Goal: Check status: Check status

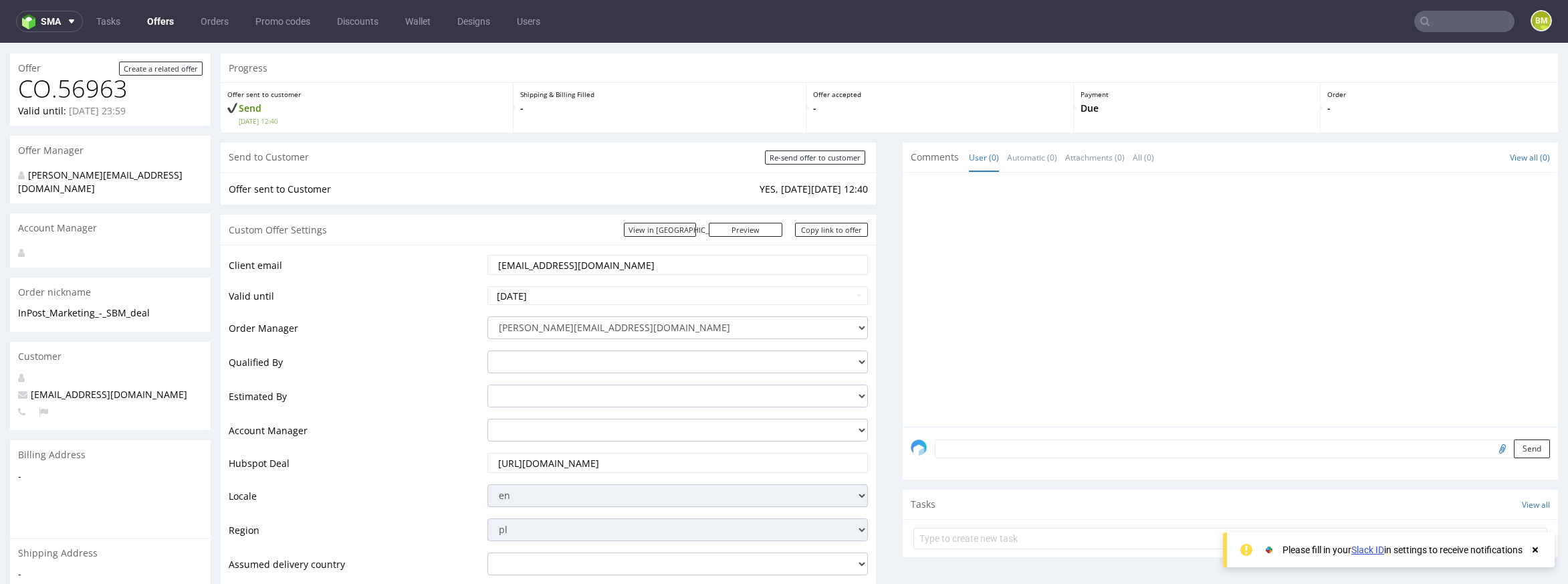
scroll to position [5, 0]
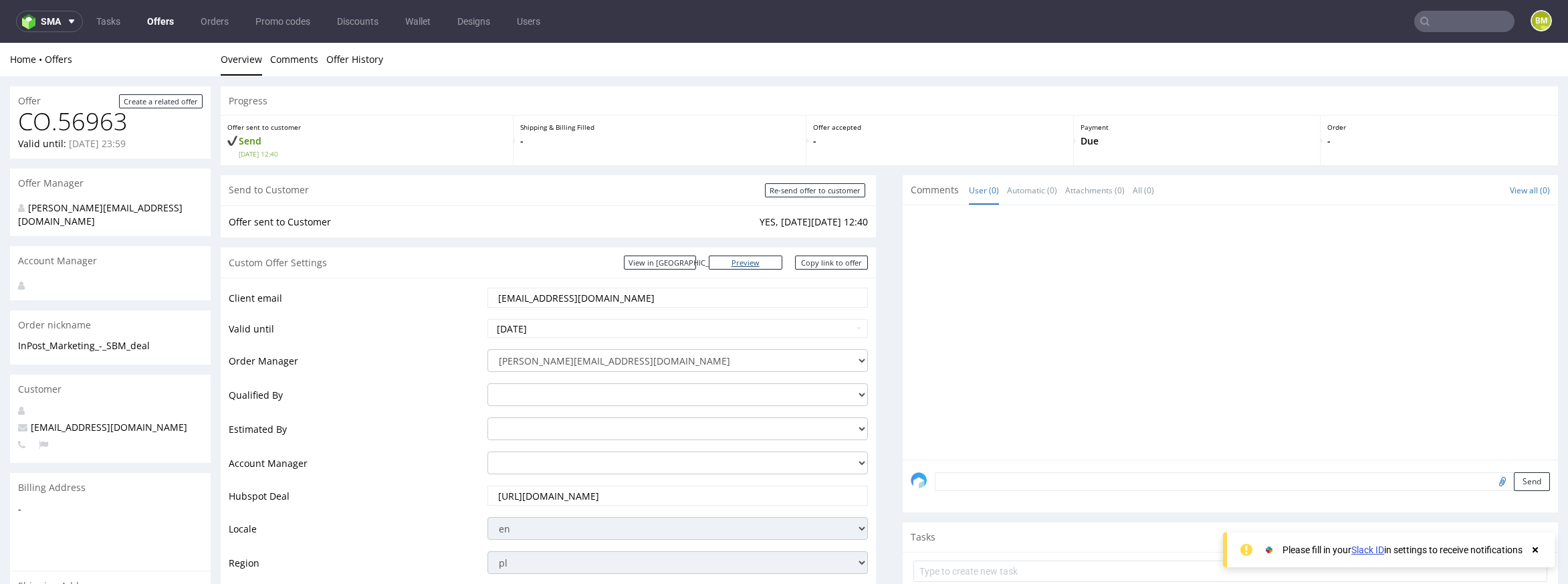
scroll to position [11, 0]
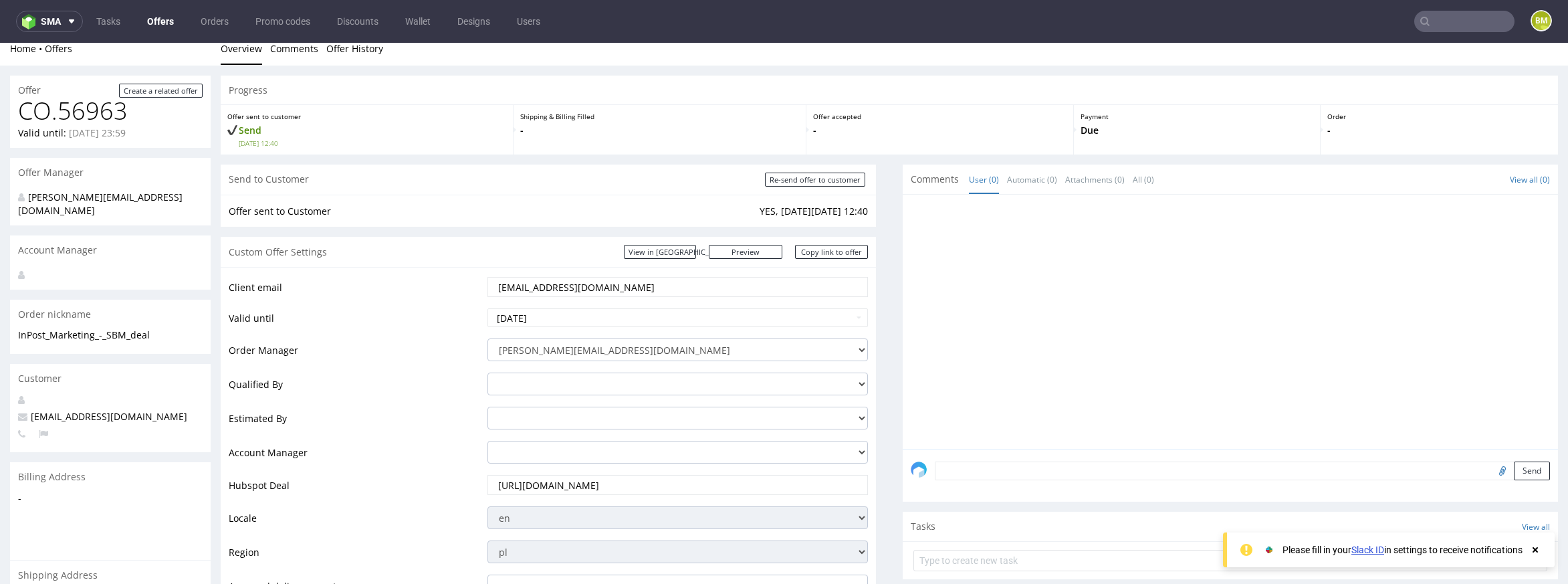
click at [366, 48] on link "Offer History" at bounding box center [354, 49] width 57 height 32
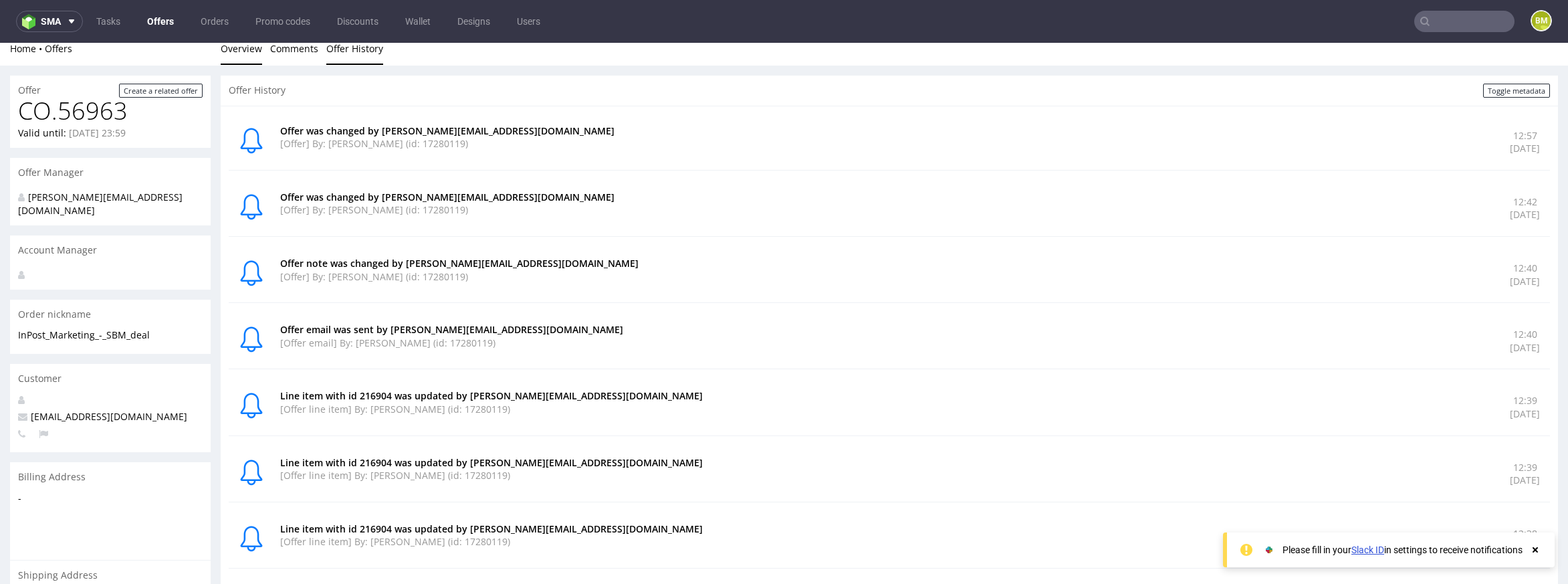
click at [243, 48] on link "Overview" at bounding box center [242, 49] width 41 height 32
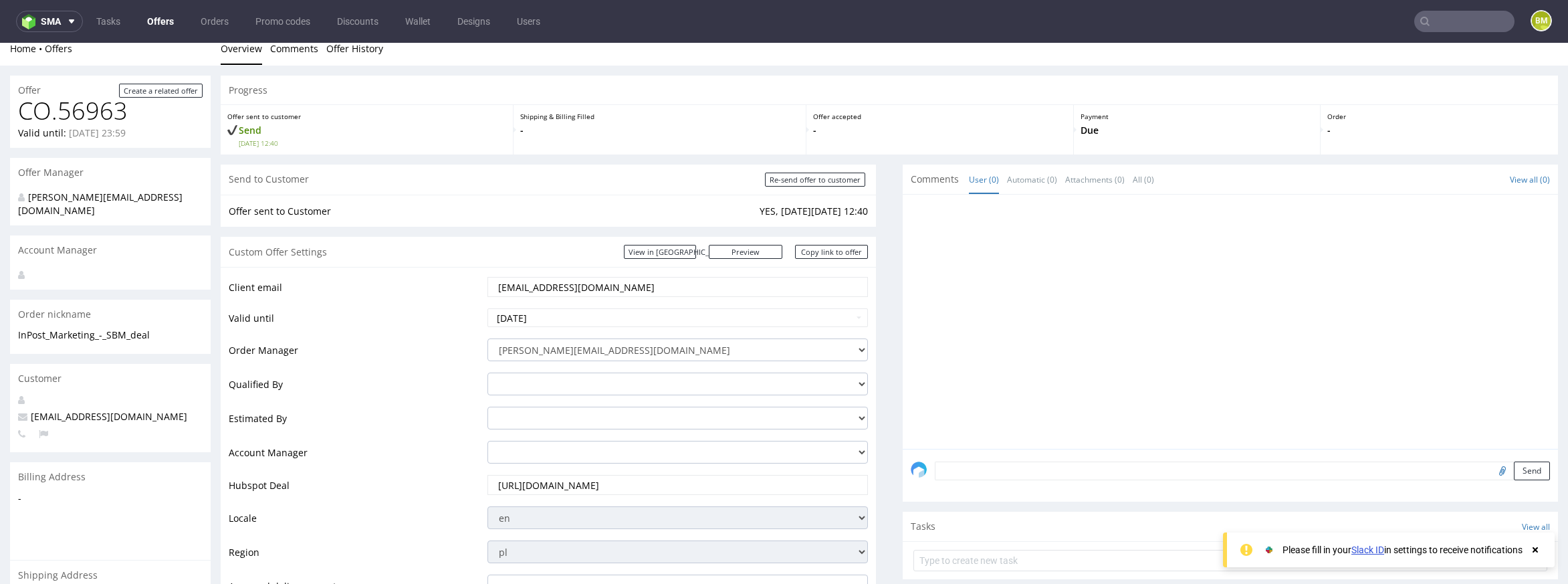
click at [720, 214] on td "Offer sent to Customer" at bounding box center [492, 212] width 527 height 16
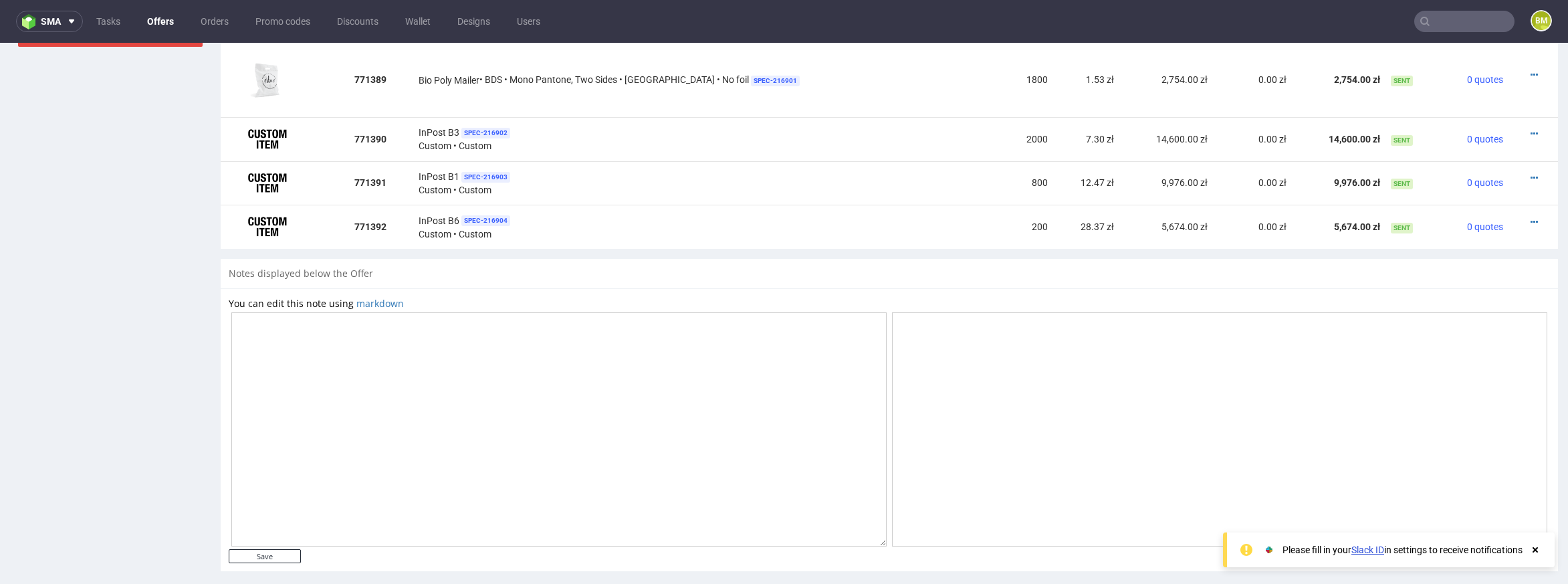
scroll to position [874, 0]
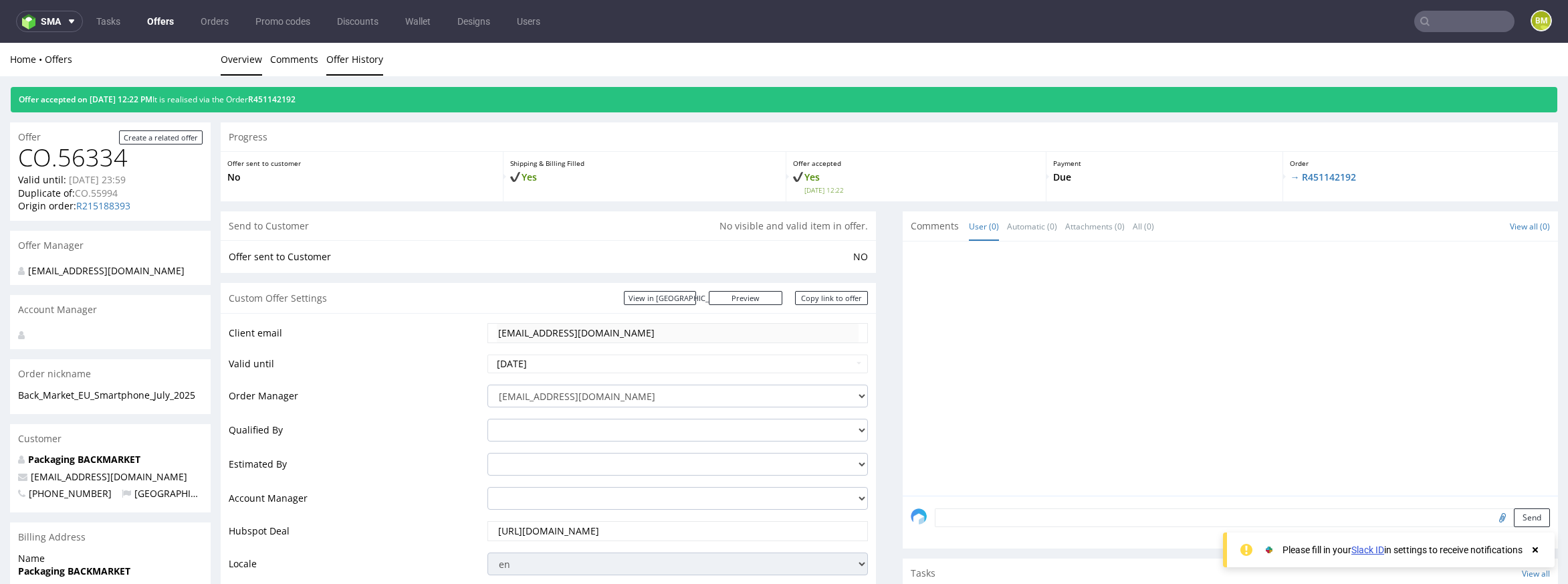
click at [354, 56] on link "Offer History" at bounding box center [354, 59] width 57 height 32
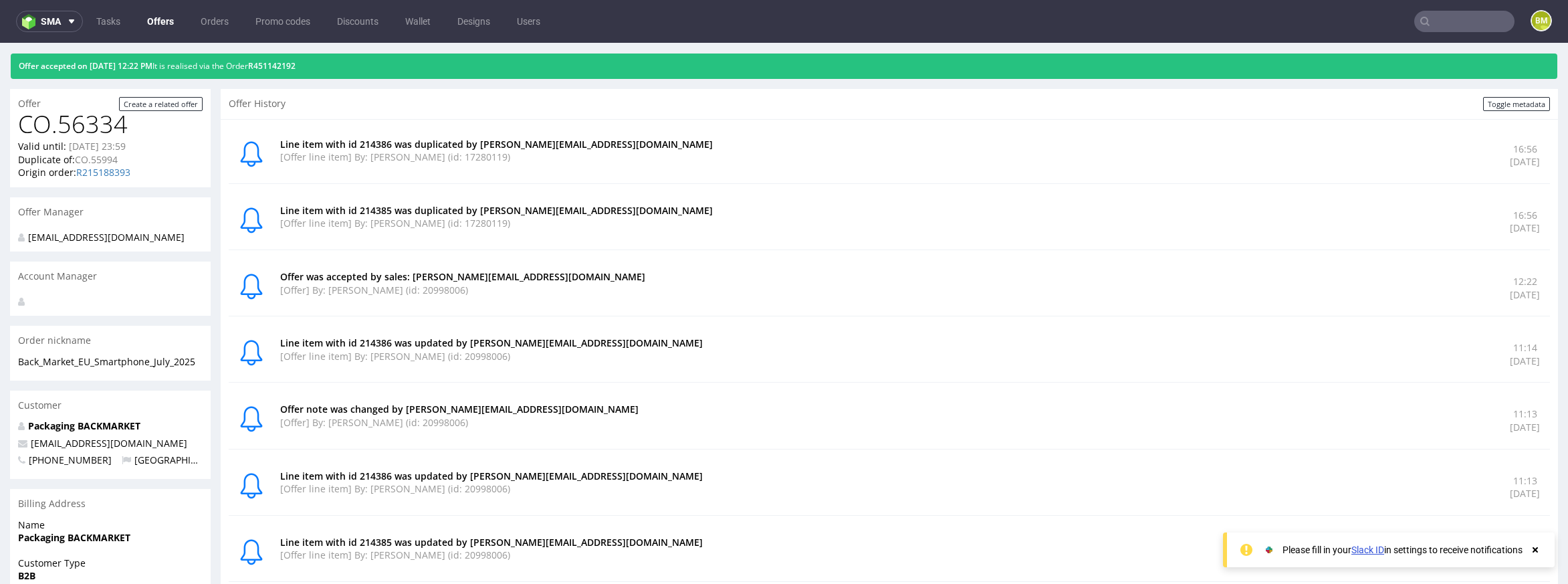
scroll to position [36, 0]
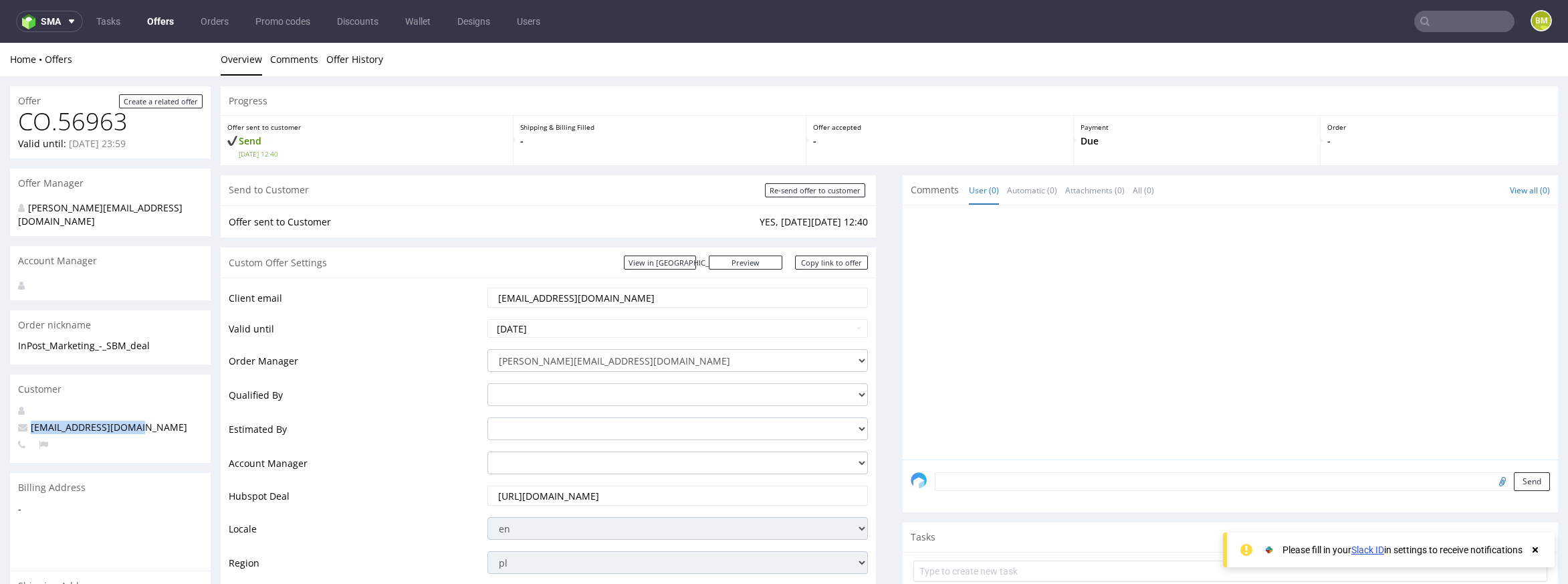
drag, startPoint x: 140, startPoint y: 414, endPoint x: 35, endPoint y: 416, distance: 105.0
click at [35, 421] on p "[EMAIL_ADDRESS][DOMAIN_NAME]" at bounding box center [110, 427] width 185 height 14
copy span "[EMAIL_ADDRESS][DOMAIN_NAME]"
